Goal: Task Accomplishment & Management: Manage account settings

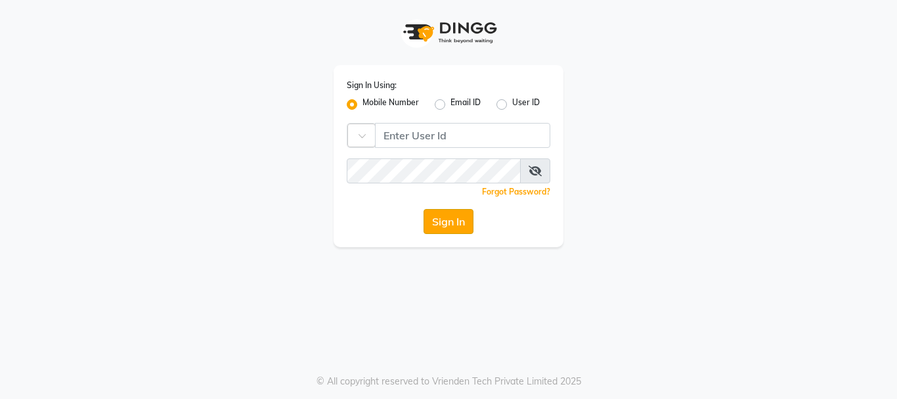
click at [451, 211] on button "Sign In" at bounding box center [449, 221] width 50 height 25
click at [451, 219] on button "Sign In" at bounding box center [449, 221] width 50 height 25
click at [451, 223] on button "Sign In" at bounding box center [449, 221] width 50 height 25
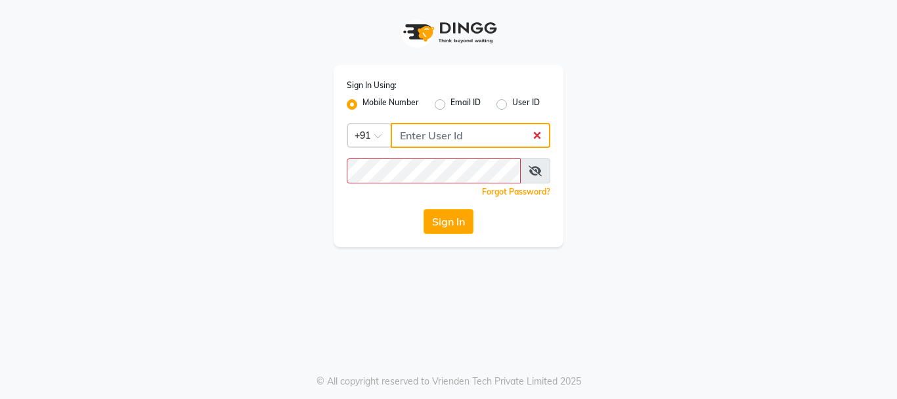
drag, startPoint x: 421, startPoint y: 141, endPoint x: 430, endPoint y: 137, distance: 9.4
click at [422, 140] on input "Username" at bounding box center [471, 135] width 160 height 25
click at [524, 102] on label "User ID" at bounding box center [526, 105] width 28 height 16
click at [521, 102] on input "User ID" at bounding box center [516, 101] width 9 height 9
radio input "true"
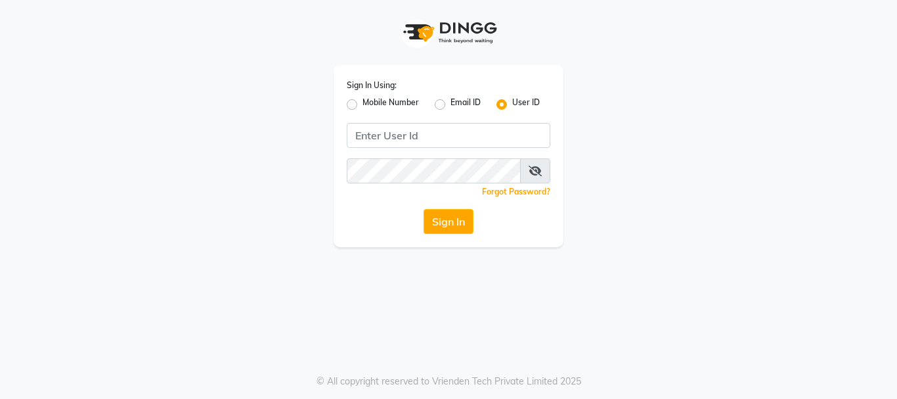
click at [371, 106] on label "Mobile Number" at bounding box center [391, 105] width 56 height 16
click at [371, 105] on input "Mobile Number" at bounding box center [367, 101] width 9 height 9
radio input "true"
radio input "false"
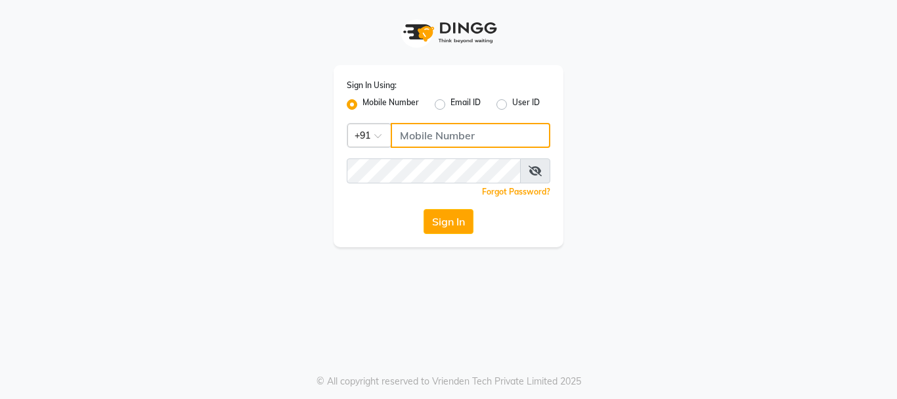
click at [444, 145] on input "Username" at bounding box center [471, 135] width 160 height 25
type input "7"
click at [417, 131] on input "7" at bounding box center [471, 135] width 160 height 25
click at [457, 221] on button "Sign In" at bounding box center [449, 221] width 50 height 25
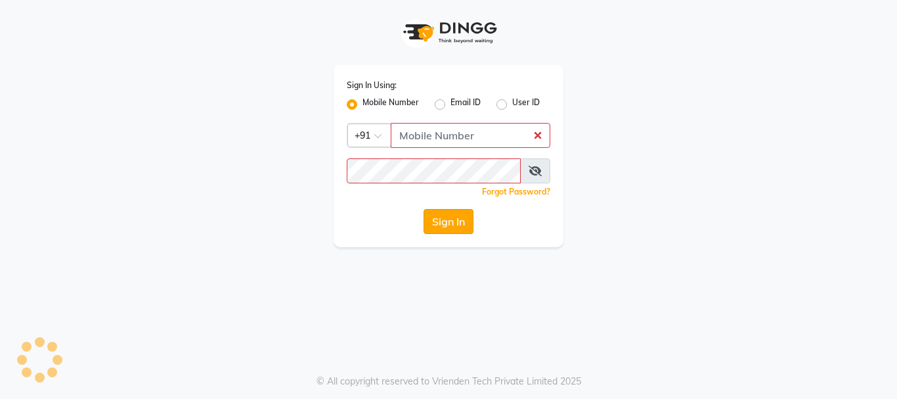
click at [459, 216] on button "Sign In" at bounding box center [449, 221] width 50 height 25
click at [460, 215] on button "Sign In" at bounding box center [449, 221] width 50 height 25
click at [461, 215] on button "Sign In" at bounding box center [449, 221] width 50 height 25
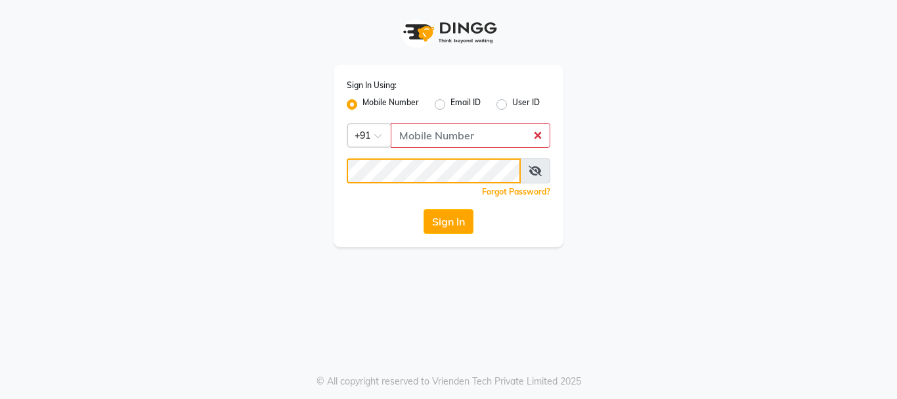
click at [499, 183] on div "Sign In Using: Mobile Number Email ID User ID Country Code × +91 Remember me Fo…" at bounding box center [449, 156] width 230 height 182
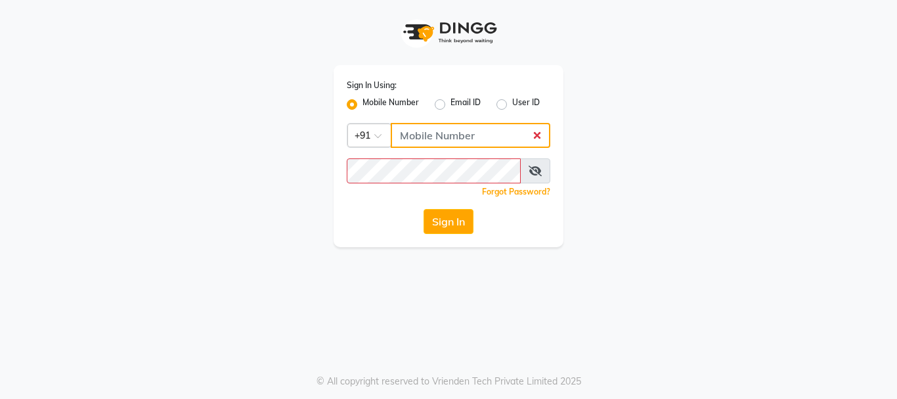
click at [457, 143] on input "Username" at bounding box center [471, 135] width 160 height 25
click at [507, 189] on link "Forgot Password?" at bounding box center [516, 192] width 68 height 10
